Goal: Information Seeking & Learning: Find specific fact

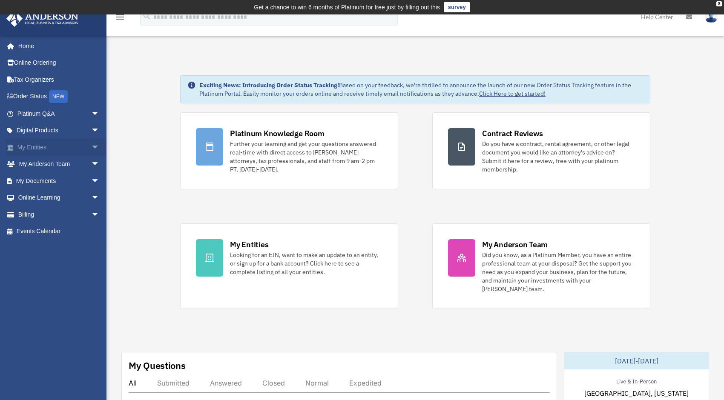
click at [91, 146] on span "arrow_drop_down" at bounding box center [99, 147] width 17 height 17
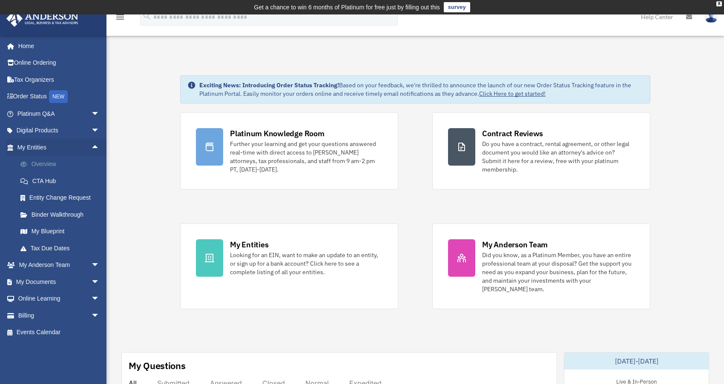
click at [42, 156] on link "Overview" at bounding box center [62, 164] width 100 height 17
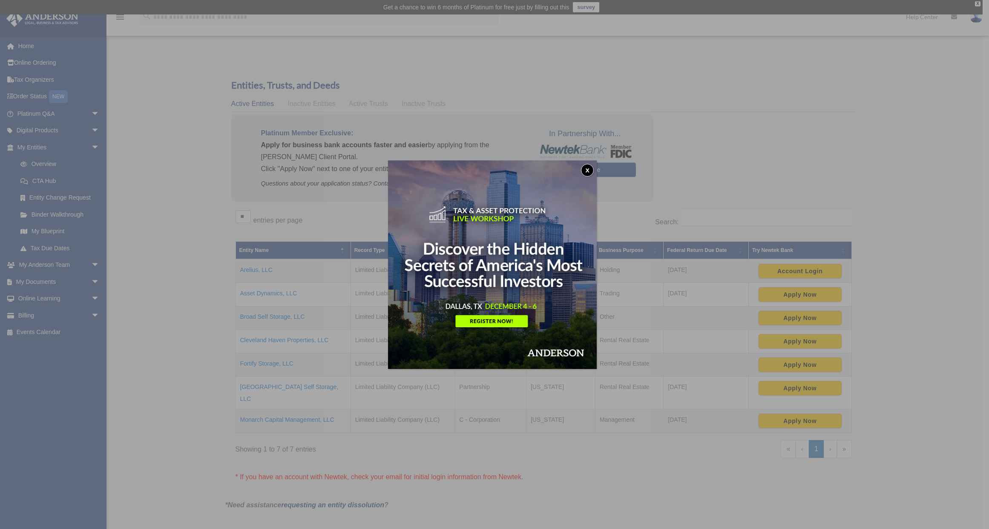
click at [588, 170] on button "x" at bounding box center [587, 170] width 13 height 13
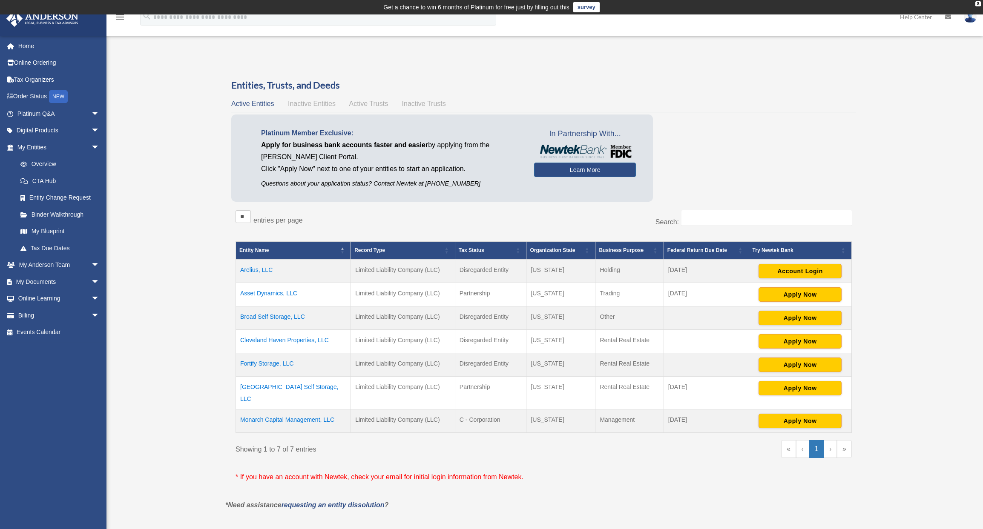
click at [260, 272] on td "Arelius, LLC" at bounding box center [293, 271] width 115 height 24
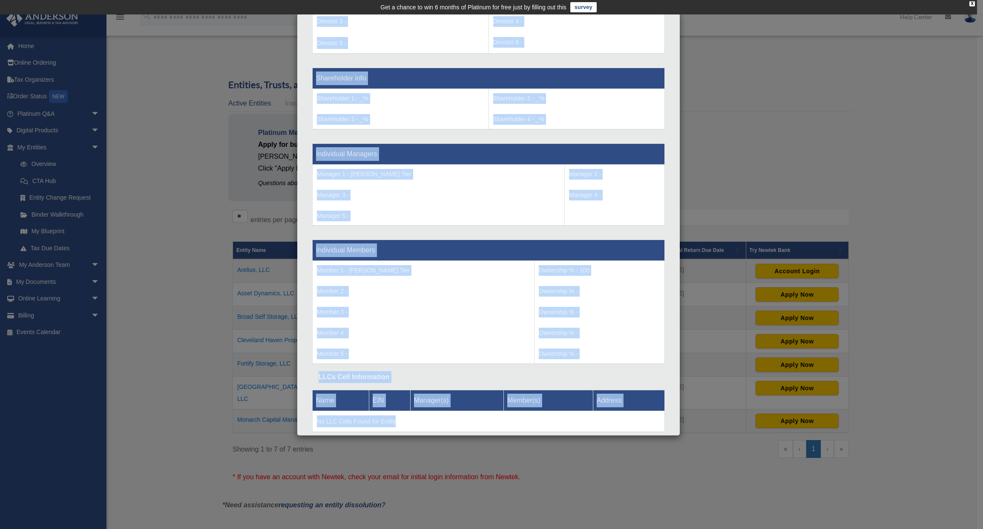
scroll to position [694, 0]
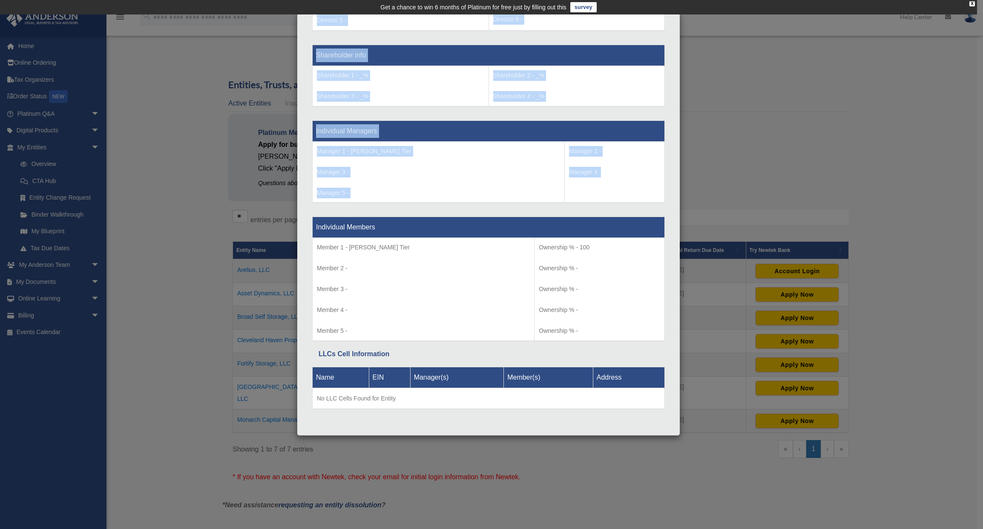
drag, startPoint x: 318, startPoint y: 175, endPoint x: 562, endPoint y: 339, distance: 294.7
copy div "Entity Information Entity Name - Arelius, LLC Organization State - [US_STATE] T…"
click at [723, 126] on div "Details × Articles Sent Organizational Date" at bounding box center [491, 264] width 983 height 529
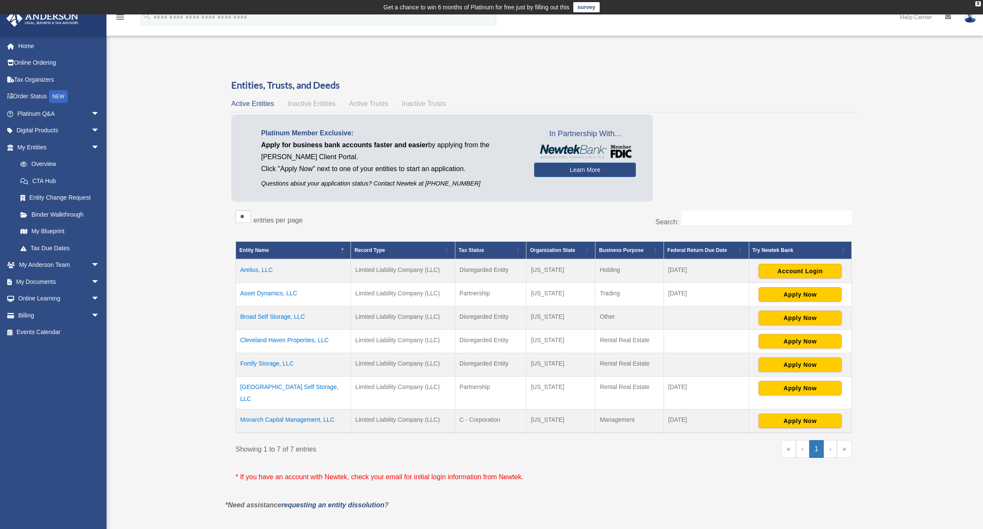
click at [275, 291] on td "Asset Dynamics, LLC" at bounding box center [293, 294] width 115 height 23
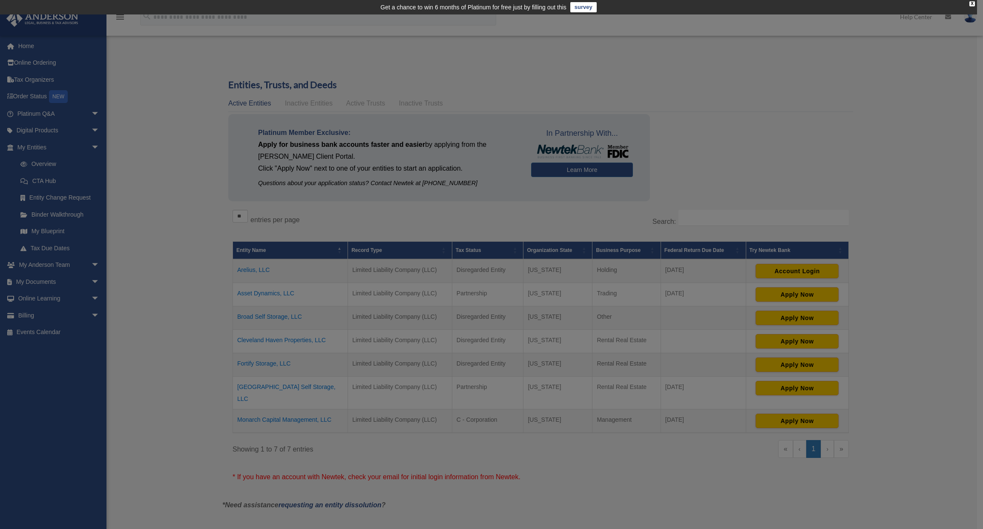
scroll to position [0, 0]
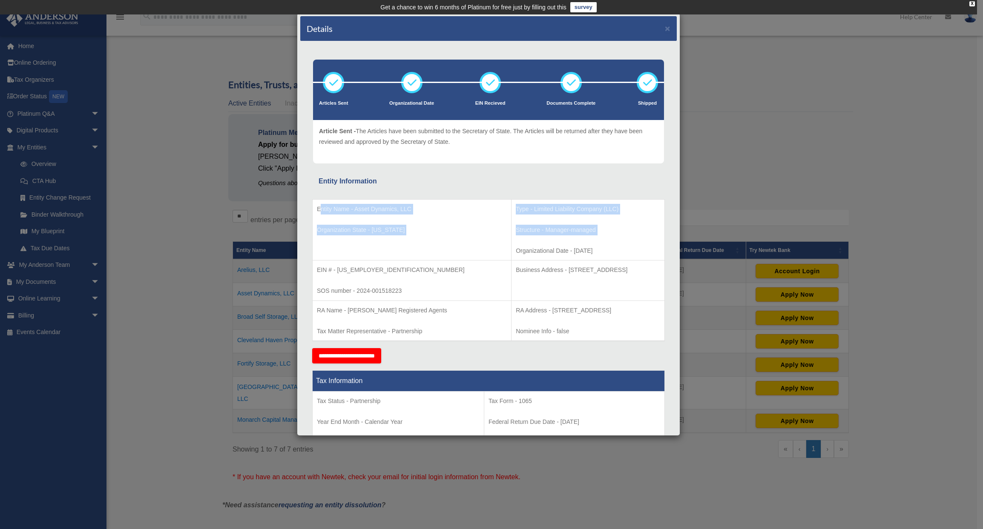
drag, startPoint x: 320, startPoint y: 204, endPoint x: 462, endPoint y: 234, distance: 144.6
click at [462, 234] on tr "Entity Name - Asset Dynamics, LLC Organization State - [US_STATE] Type - Limite…" at bounding box center [488, 229] width 352 height 61
click at [366, 233] on p "Organization State - [US_STATE]" at bounding box center [412, 230] width 190 height 11
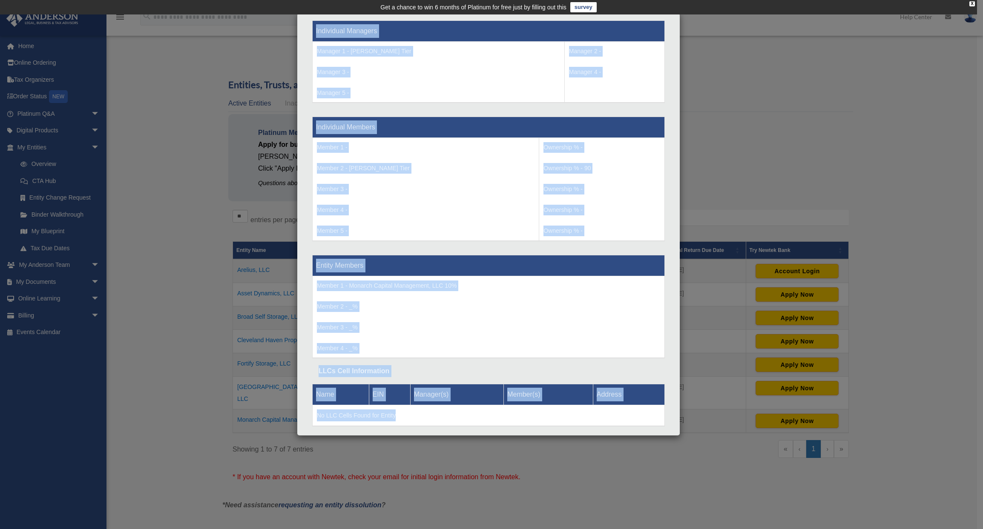
scroll to position [810, 0]
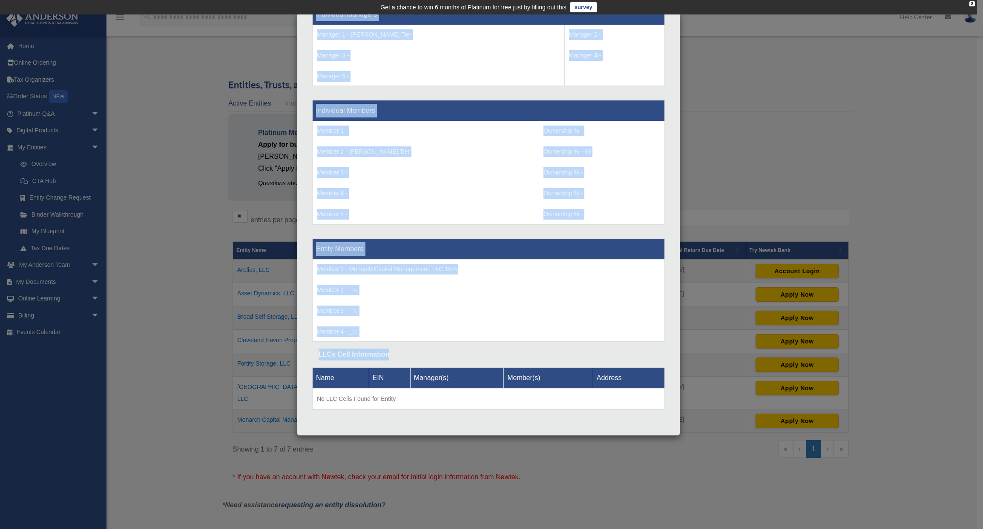
drag, startPoint x: 317, startPoint y: 207, endPoint x: 628, endPoint y: 415, distance: 373.5
copy div "Entity Name - Asset Dynamics, LLC Organization State - [US_STATE] Type - Limite…"
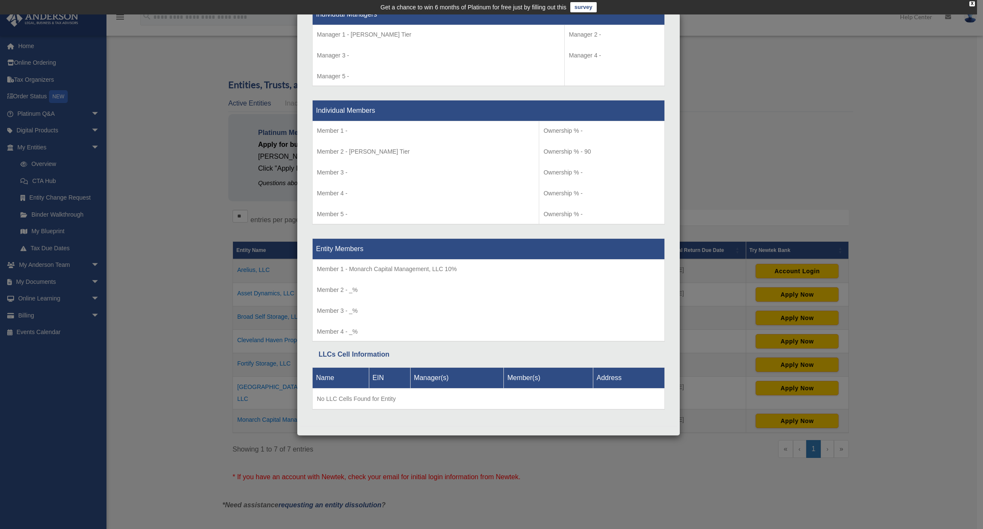
click at [723, 143] on div "Details × Articles Sent Organizational Date" at bounding box center [491, 264] width 983 height 529
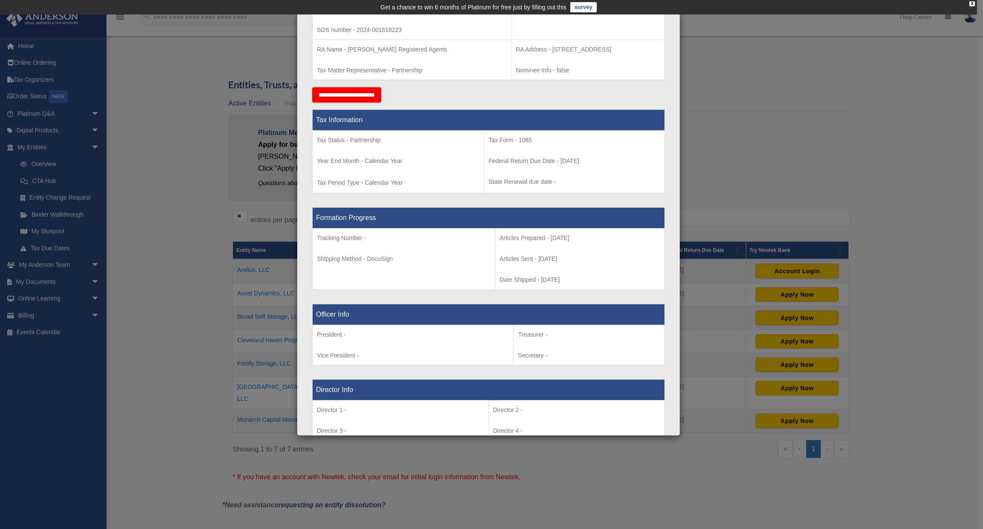
scroll to position [0, 0]
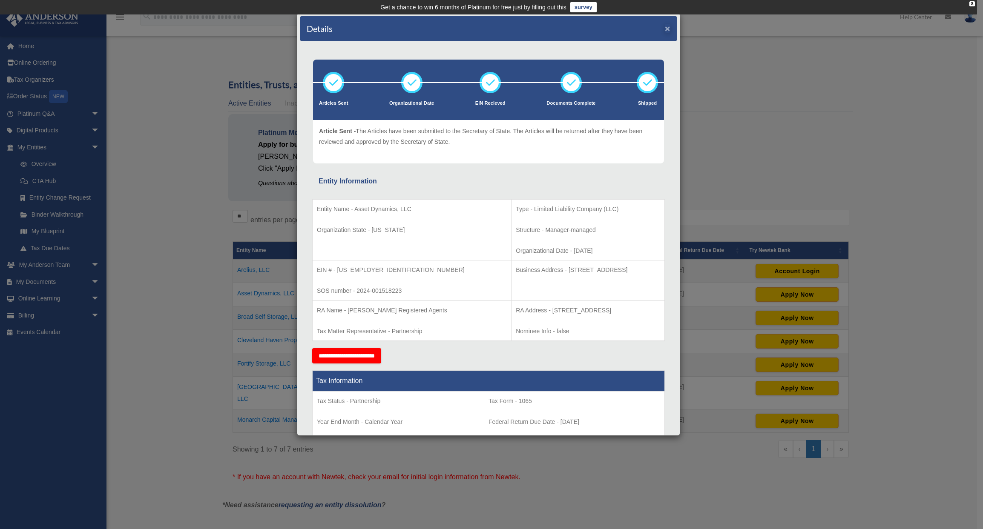
click at [665, 28] on button "×" at bounding box center [668, 28] width 6 height 9
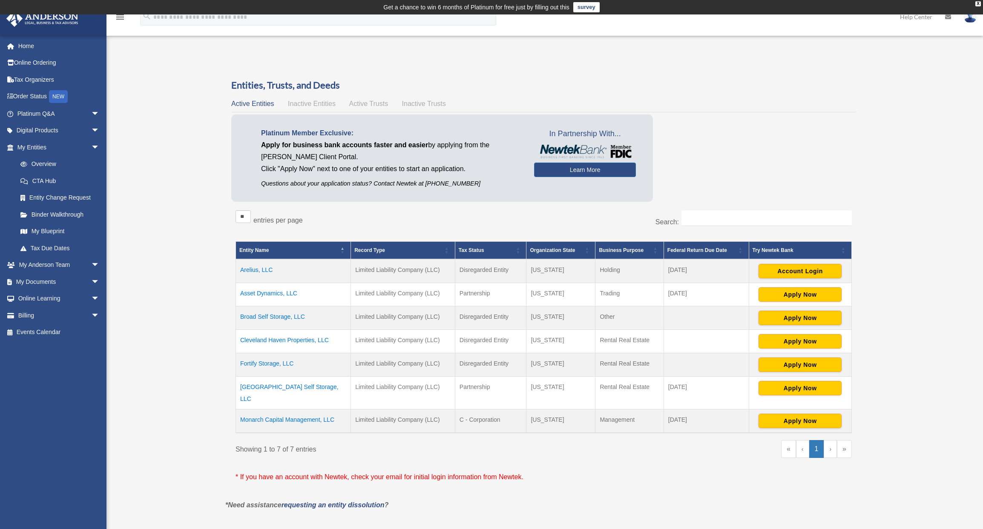
click at [279, 318] on td "Broad Self Storage, LLC" at bounding box center [293, 318] width 115 height 23
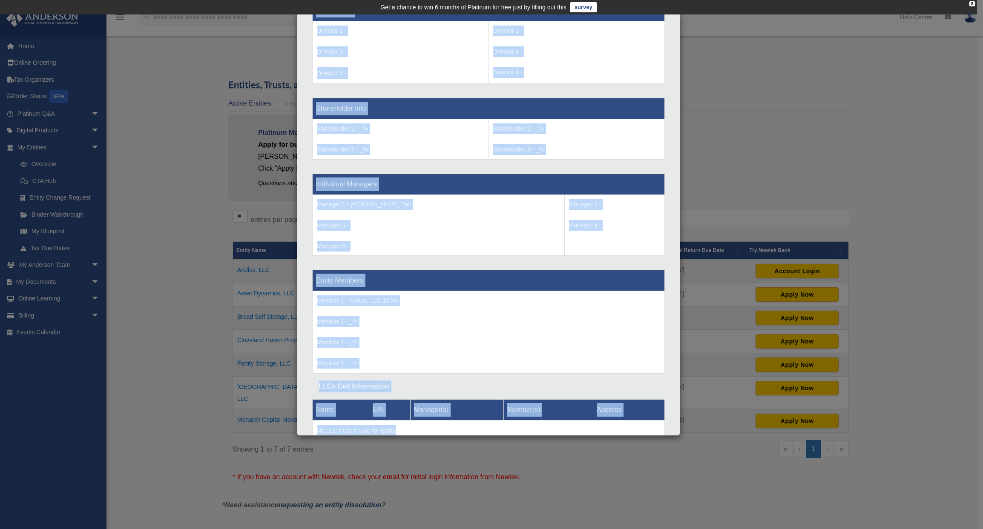
scroll to position [673, 0]
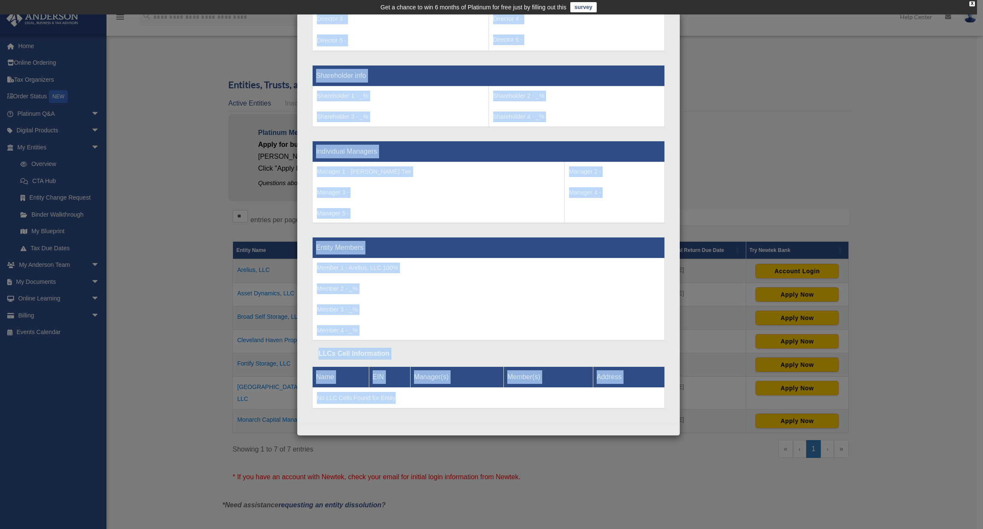
drag, startPoint x: 318, startPoint y: 175, endPoint x: 567, endPoint y: 463, distance: 380.9
click at [563, 384] on div "Details × Articles Sent Organizational Date" at bounding box center [491, 264] width 983 height 529
click at [464, 333] on td "Member 1 - Arelius, LLC 100% Member 2 - _% Member 3 - _%" at bounding box center [488, 299] width 352 height 82
drag, startPoint x: 317, startPoint y: 179, endPoint x: 500, endPoint y: 456, distance: 331.8
click at [499, 384] on div "Details × Articles Sent Organizational Date" at bounding box center [491, 264] width 983 height 529
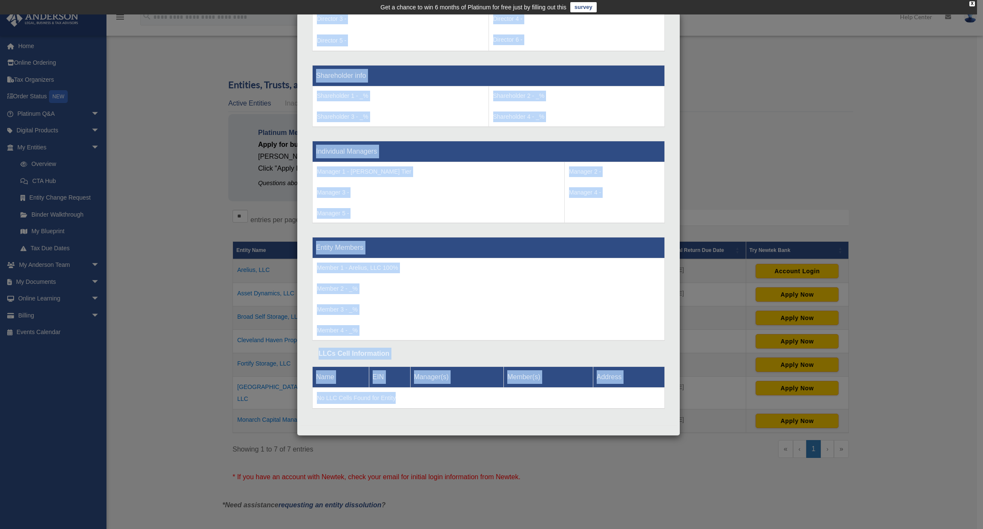
copy div "Entity Information Entity Name - Broad Self Storage, LLC Organization State - […"
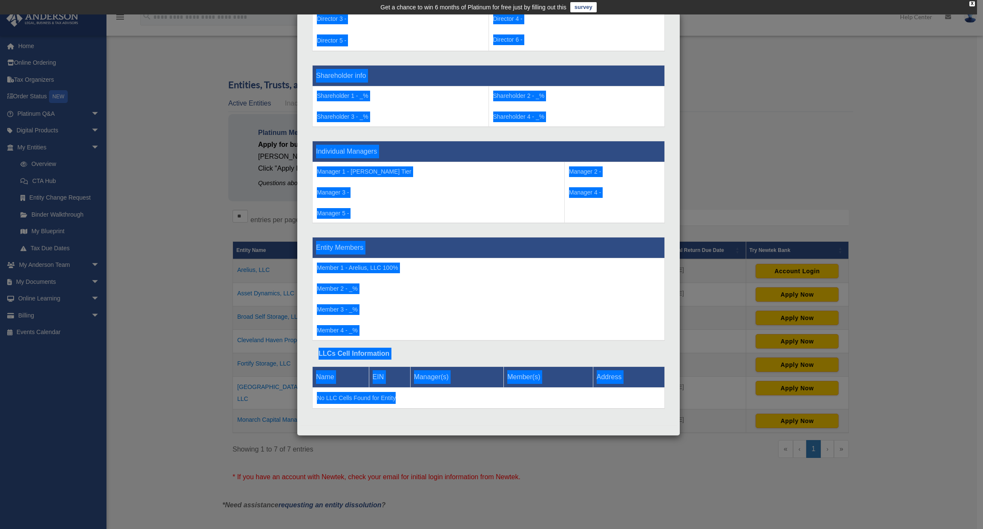
click at [178, 318] on div "Details × Articles Sent Organizational Date" at bounding box center [491, 264] width 983 height 529
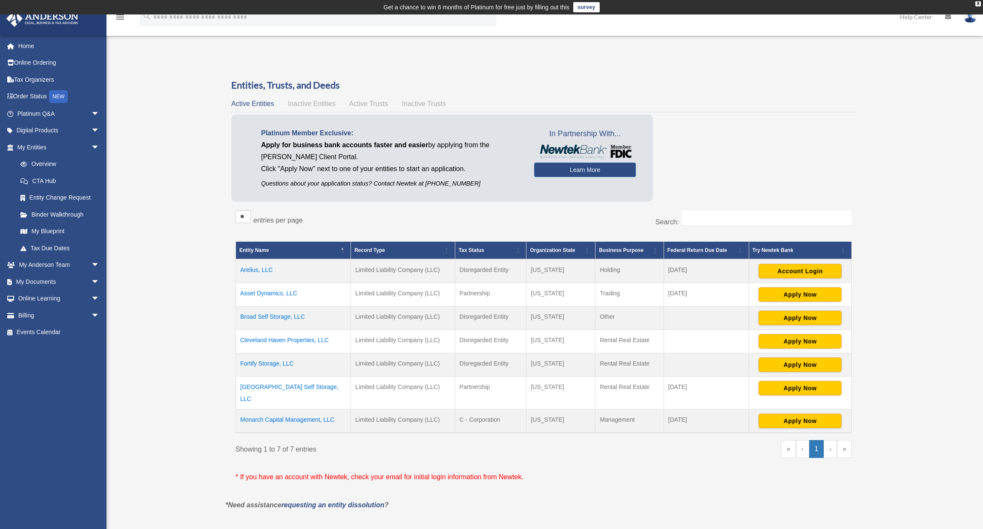
click at [268, 339] on td "Cleveland Haven Properties, LLC" at bounding box center [293, 341] width 115 height 23
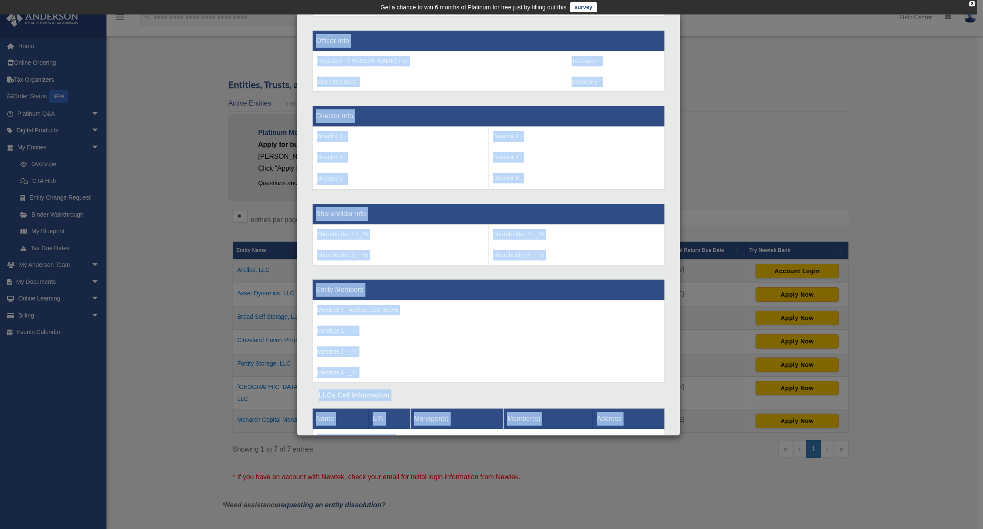
scroll to position [577, 0]
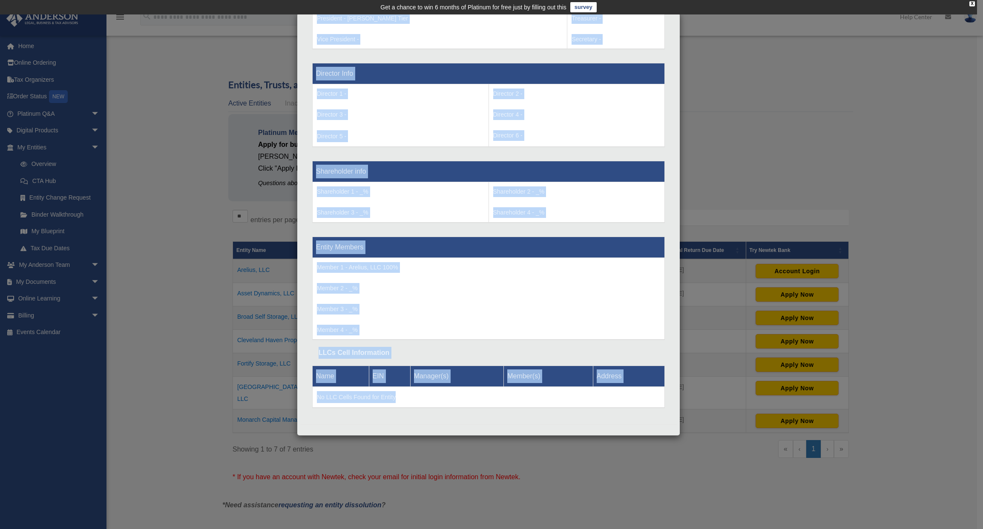
drag, startPoint x: 317, startPoint y: 175, endPoint x: 593, endPoint y: 469, distance: 403.0
click at [593, 384] on div "Details × Articles Sent Organizational Date" at bounding box center [491, 264] width 983 height 529
copy div "Entity Information Entity Name - Cleveland Haven Properties, LLC Organization S…"
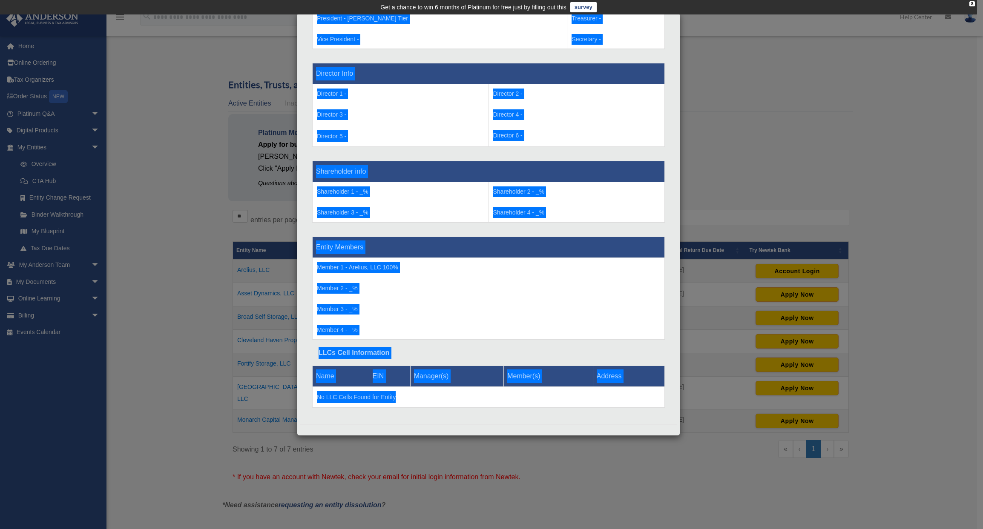
click at [225, 333] on div "Details × Articles Sent Organizational Date" at bounding box center [491, 264] width 983 height 529
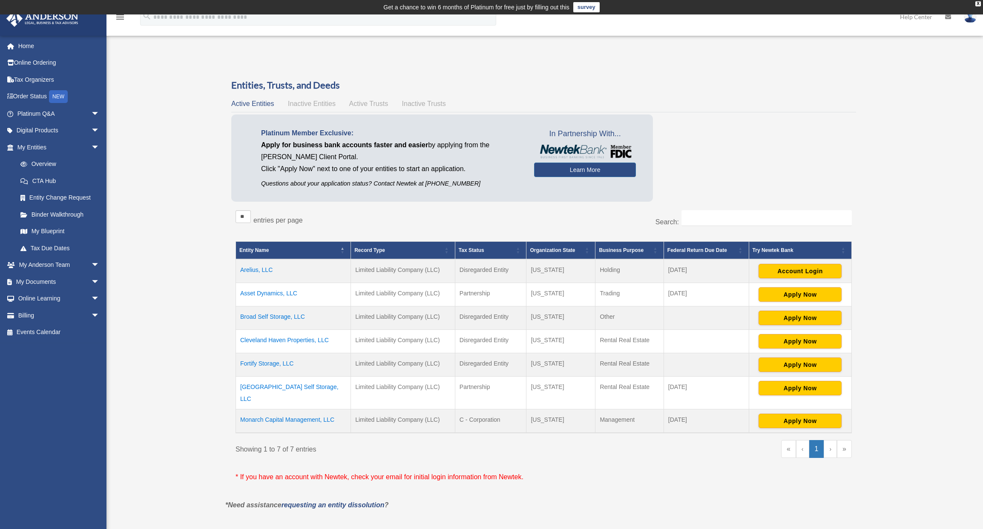
click at [264, 364] on td "Fortify Storage, LLC" at bounding box center [293, 364] width 115 height 23
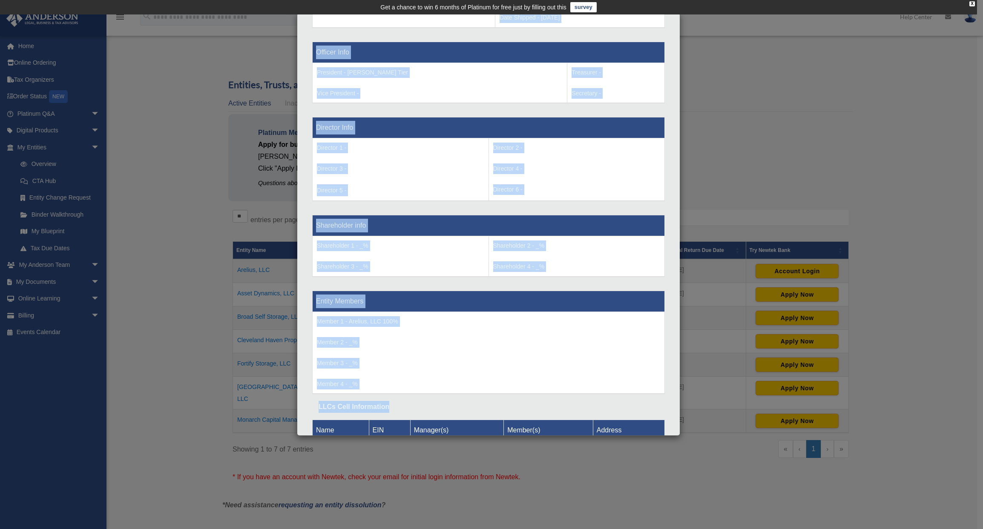
scroll to position [598, 0]
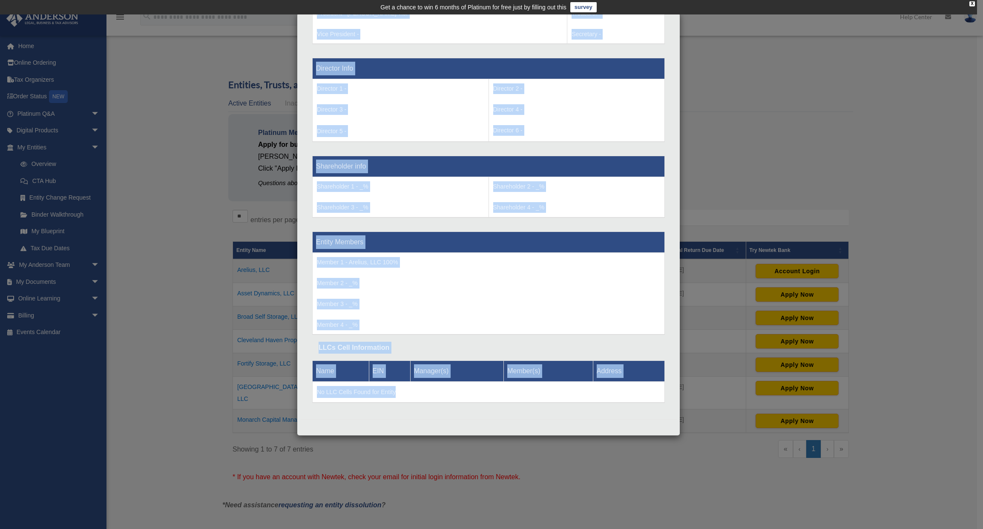
drag, startPoint x: 317, startPoint y: 178, endPoint x: 562, endPoint y: 488, distance: 394.7
click at [562, 384] on div "Details × Articles Sent Organizational Date" at bounding box center [491, 264] width 983 height 529
copy div "Entity Information Entity Name - Fortify Storage, LLC Organization State - [US_…"
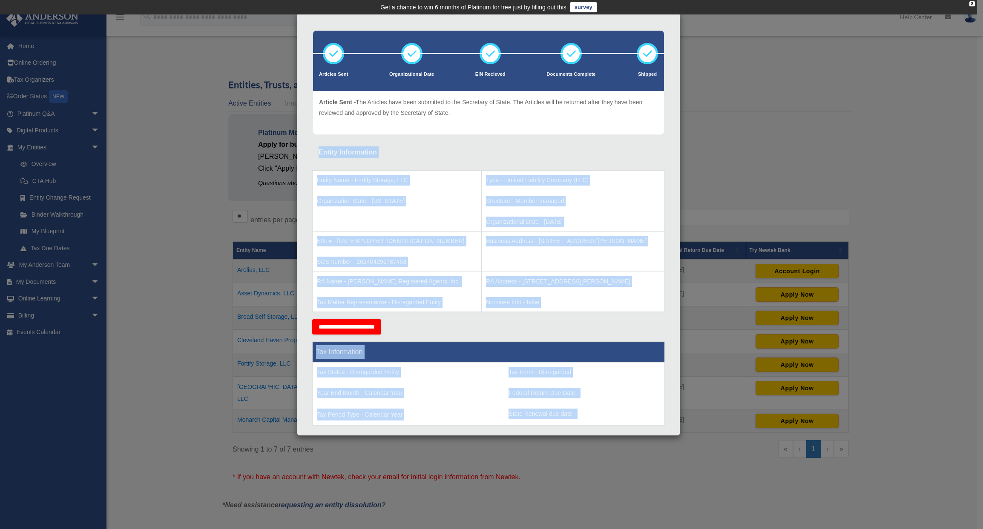
scroll to position [0, 0]
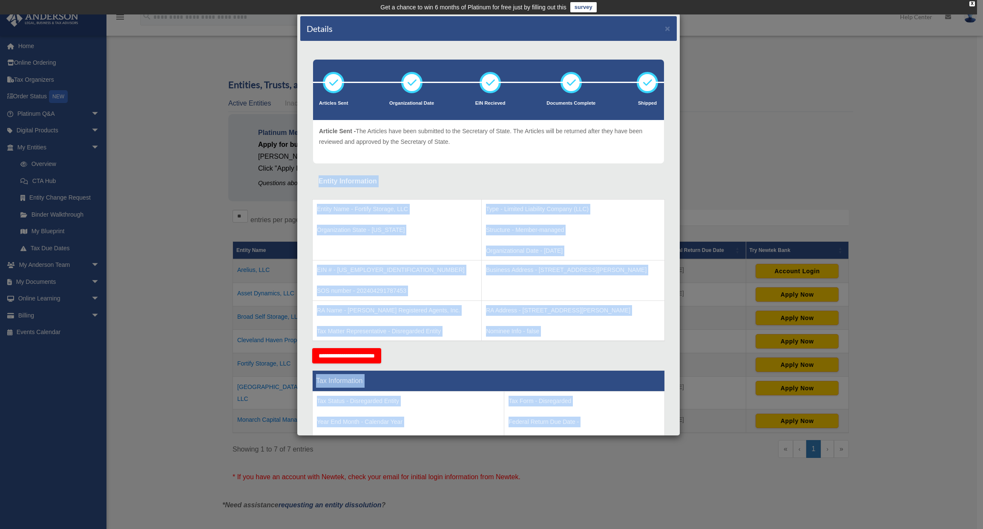
click at [158, 384] on div "Details × Articles Sent Organizational Date" at bounding box center [491, 264] width 983 height 529
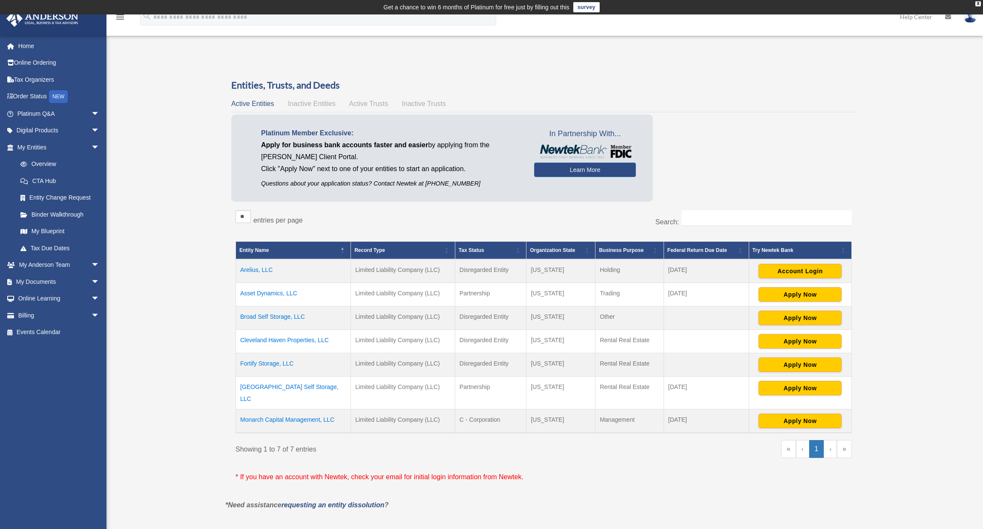
click at [284, 384] on td "[GEOGRAPHIC_DATA] Self Storage, LLC" at bounding box center [293, 393] width 115 height 33
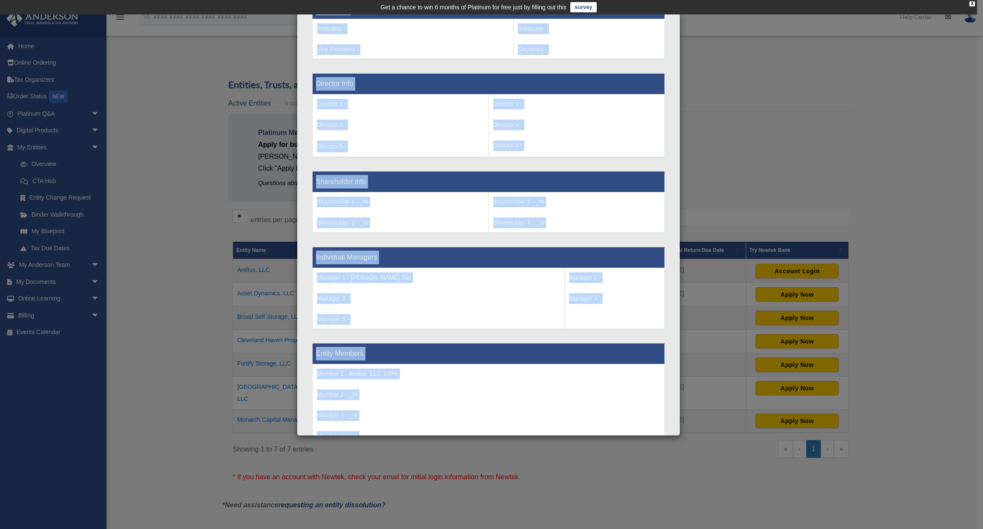
scroll to position [673, 0]
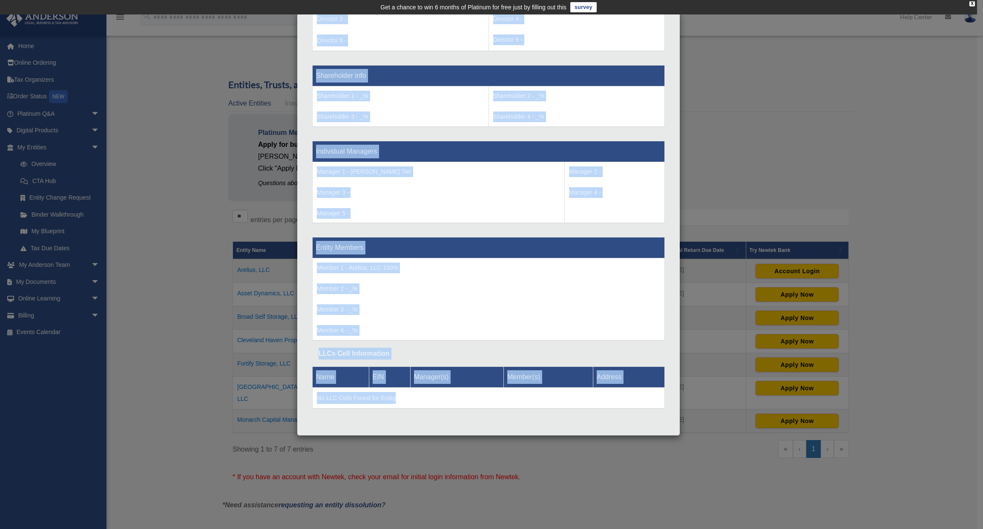
drag, startPoint x: 320, startPoint y: 178, endPoint x: 614, endPoint y: 479, distance: 420.6
click at [613, 384] on div "Details × Articles Sent Organizational Date" at bounding box center [491, 264] width 983 height 529
copy div "Entity Information Entity Name - Lake City Self Storage, LLC Organization State…"
click at [187, 384] on div "Details × Articles Sent Organizational Date" at bounding box center [491, 264] width 983 height 529
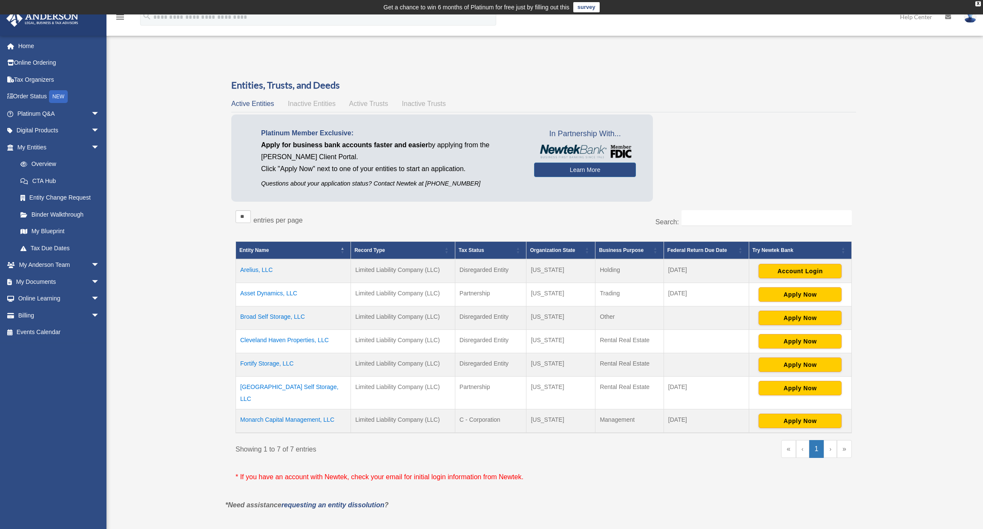
click at [300, 384] on td "Monarch Capital Management, LLC" at bounding box center [293, 422] width 115 height 24
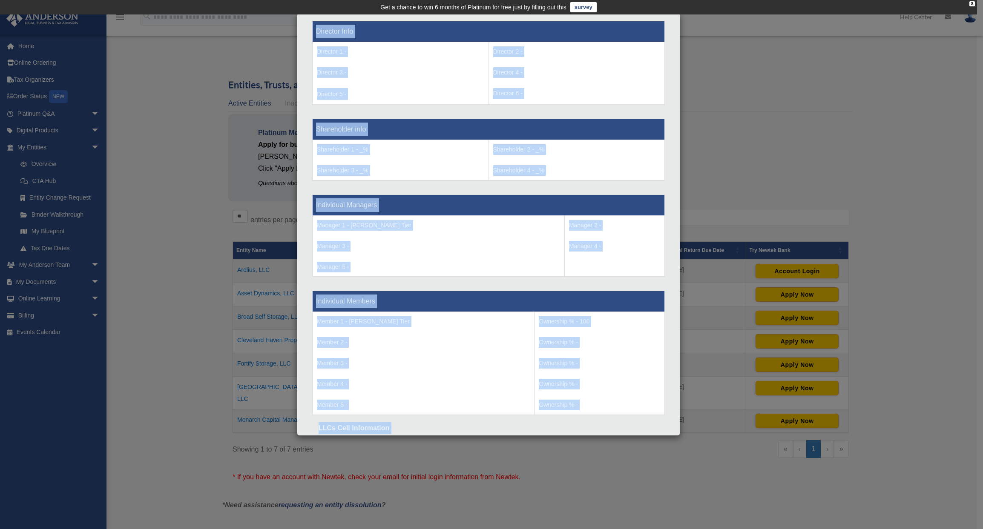
scroll to position [694, 0]
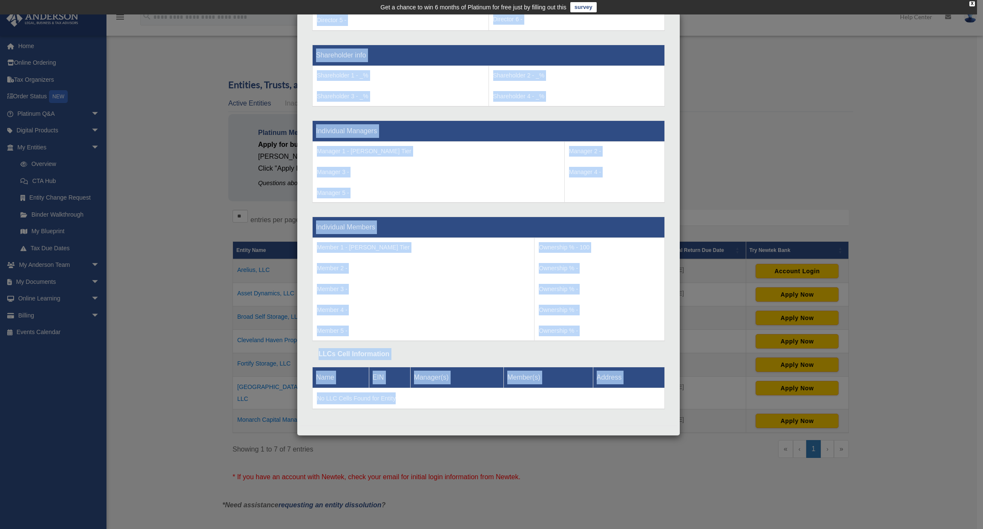
drag, startPoint x: 319, startPoint y: 180, endPoint x: 552, endPoint y: 470, distance: 372.2
click at [552, 384] on div "Details × Articles Sent Organizational Date" at bounding box center [491, 264] width 983 height 529
copy div "Entity Information Entity Name - Monarch Capital Management, LLC Organization S…"
click at [710, 92] on div "Details × Articles Sent Organizational Date" at bounding box center [491, 264] width 983 height 529
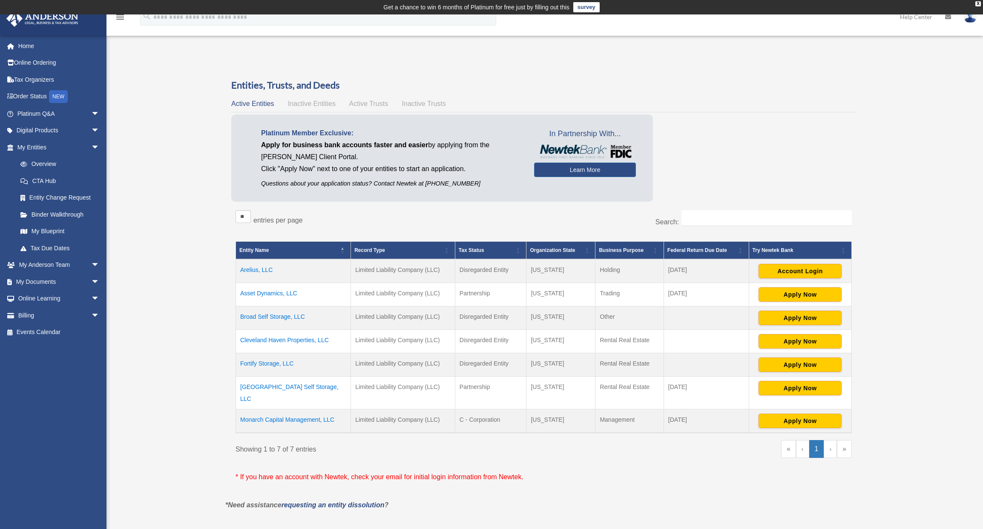
drag, startPoint x: 237, startPoint y: 249, endPoint x: 347, endPoint y: 255, distance: 109.6
click at [357, 257] on tr "Entity Name Record Type Tax Status Organization State Business Purpose Federal …" at bounding box center [544, 251] width 616 height 18
drag, startPoint x: 206, startPoint y: 238, endPoint x: 255, endPoint y: 249, distance: 50.7
click at [255, 249] on div "Overview [EMAIL_ADDRESS][DOMAIN_NAME] Sign Out [EMAIL_ADDRESS][DOMAIN_NAME] Hom…" at bounding box center [491, 294] width 983 height 480
drag, startPoint x: 209, startPoint y: 235, endPoint x: 216, endPoint y: 237, distance: 6.7
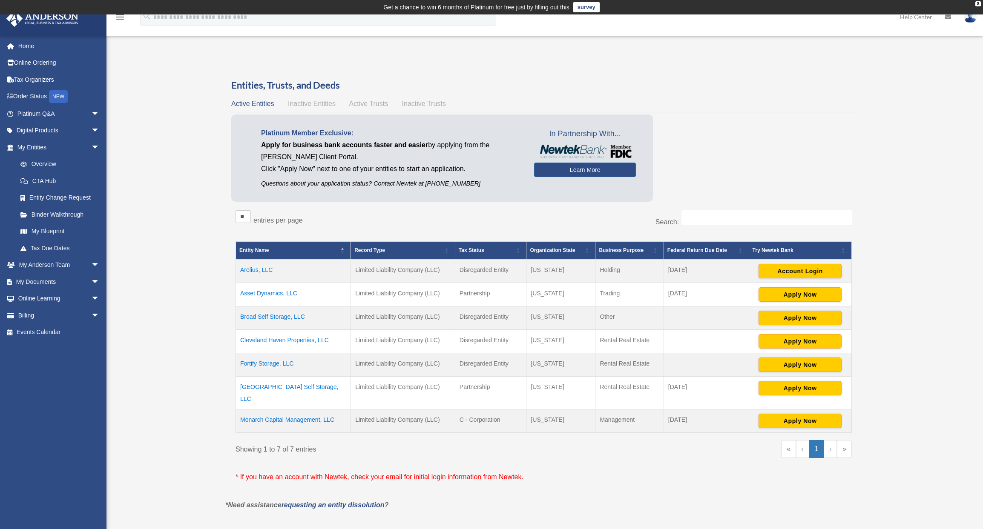
click at [491, 211] on div "** ** ** *** entries per page" at bounding box center [386, 220] width 302 height 21
drag, startPoint x: 225, startPoint y: 232, endPoint x: 730, endPoint y: 426, distance: 540.8
click at [723, 384] on div "Entities, Trusts, and Deeds Active Entities Inactive Entities Active Trusts Ina…" at bounding box center [543, 289] width 649 height 421
copy input "search"
